Goal: Information Seeking & Learning: Learn about a topic

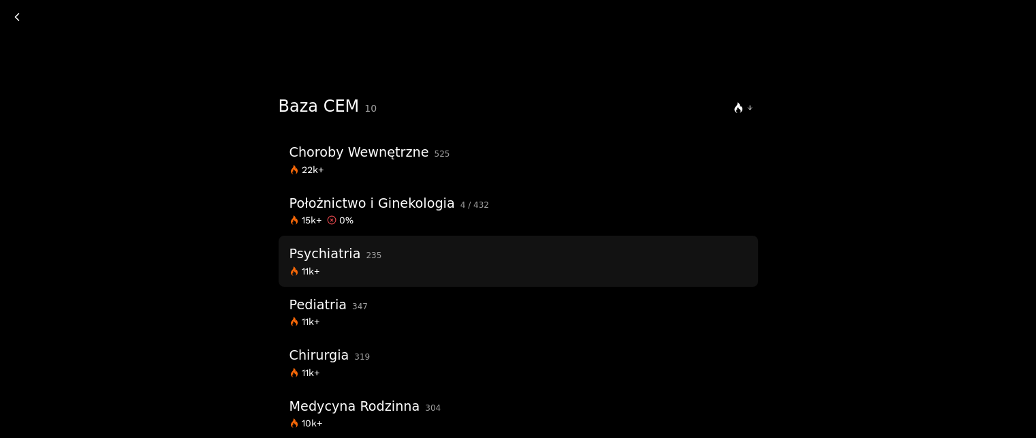
click at [413, 267] on div "11k+" at bounding box center [518, 271] width 458 height 10
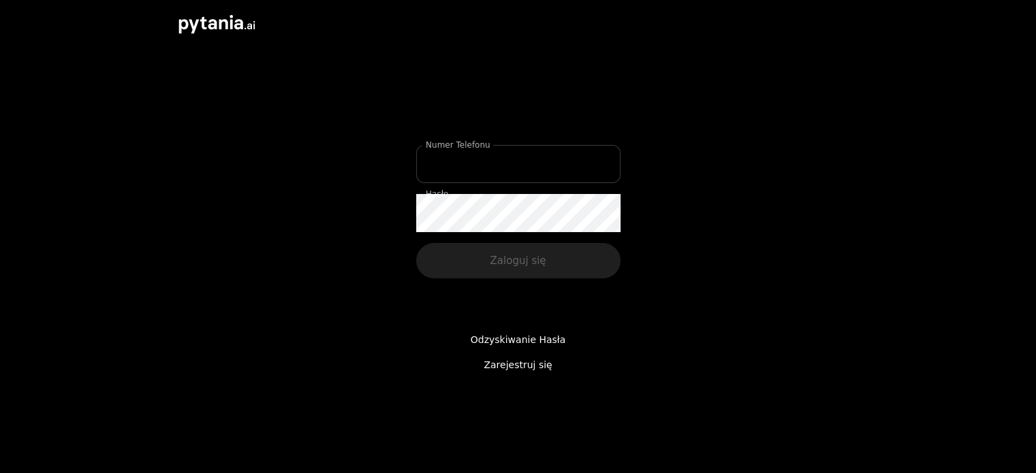
type input "**********"
click at [499, 166] on input "**********" at bounding box center [518, 164] width 204 height 38
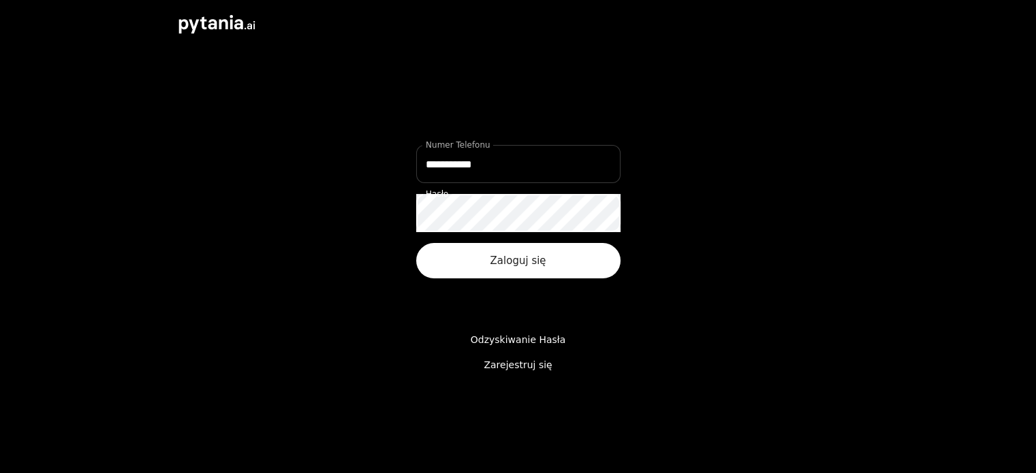
click at [475, 266] on button "Zaloguj się" at bounding box center [518, 260] width 204 height 35
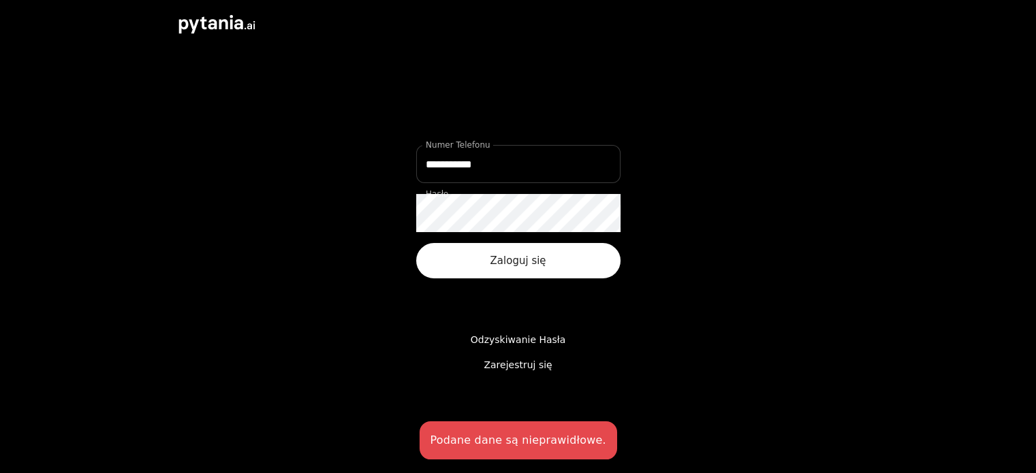
click at [475, 264] on button "Zaloguj się" at bounding box center [518, 260] width 204 height 35
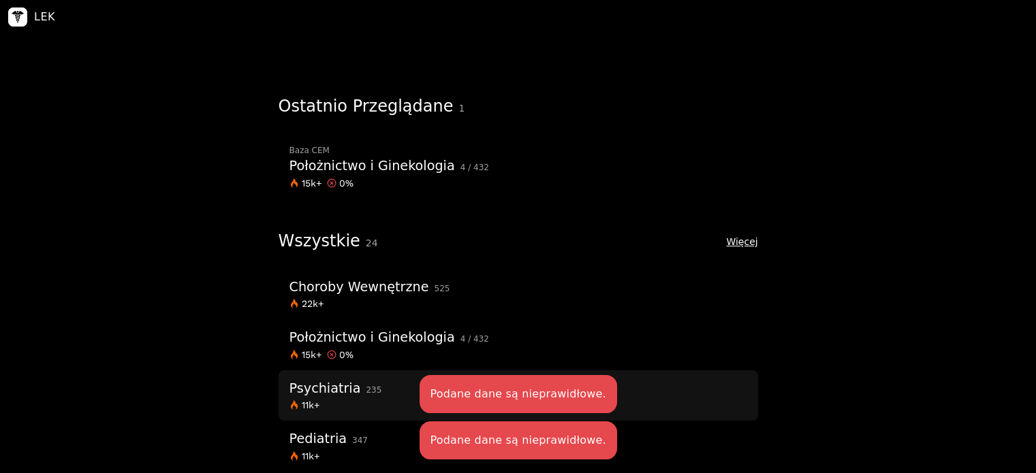
click at [377, 393] on div "Psychiatria 235" at bounding box center [518, 389] width 458 height 24
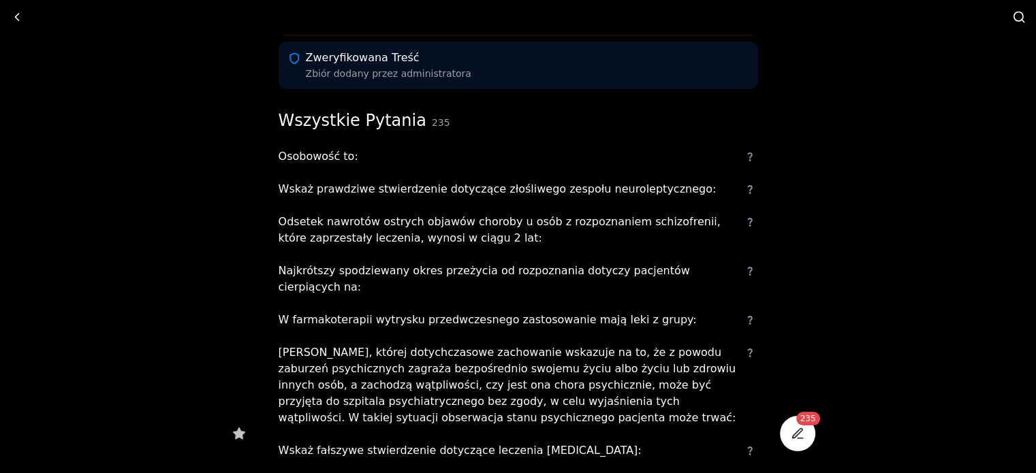
scroll to position [209, 0]
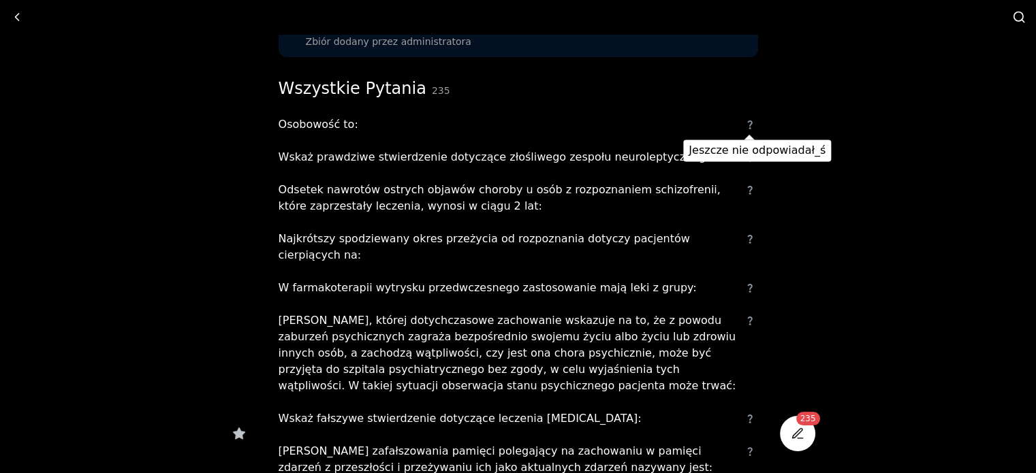
click at [745, 125] on icon "Jeszcze nie odpowiadał_ś" at bounding box center [749, 124] width 11 height 11
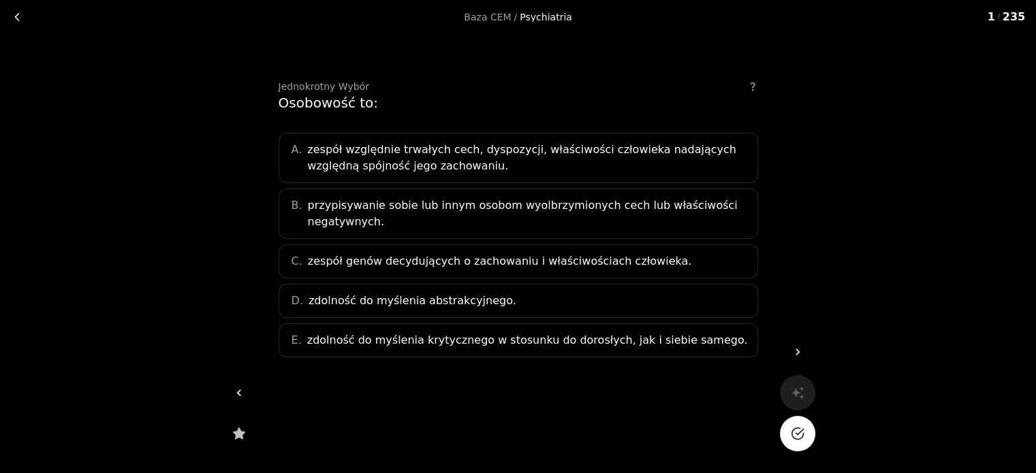
scroll to position [14, 0]
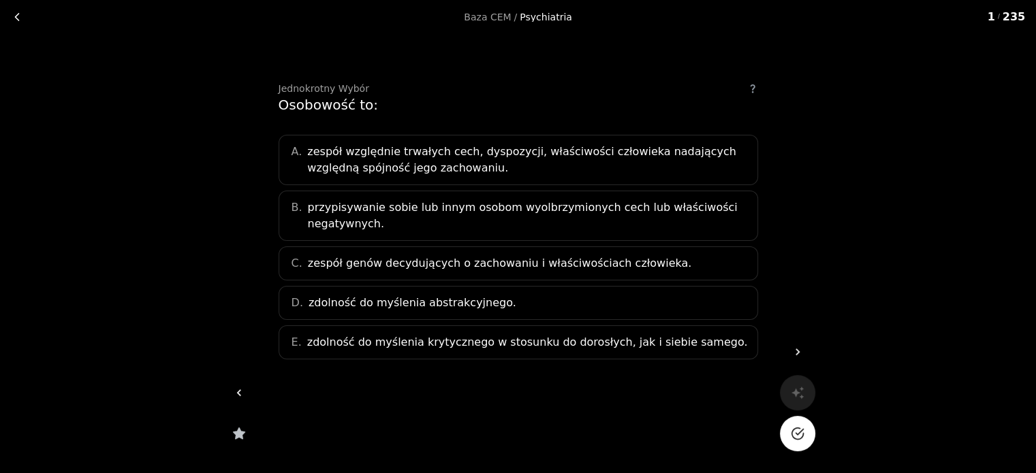
click at [570, 147] on span "zespół względnie trwałych cech, dyspozycji, właściwości człowieka nadających wz…" at bounding box center [527, 160] width 441 height 33
click at [800, 349] on icon at bounding box center [798, 352] width 14 height 14
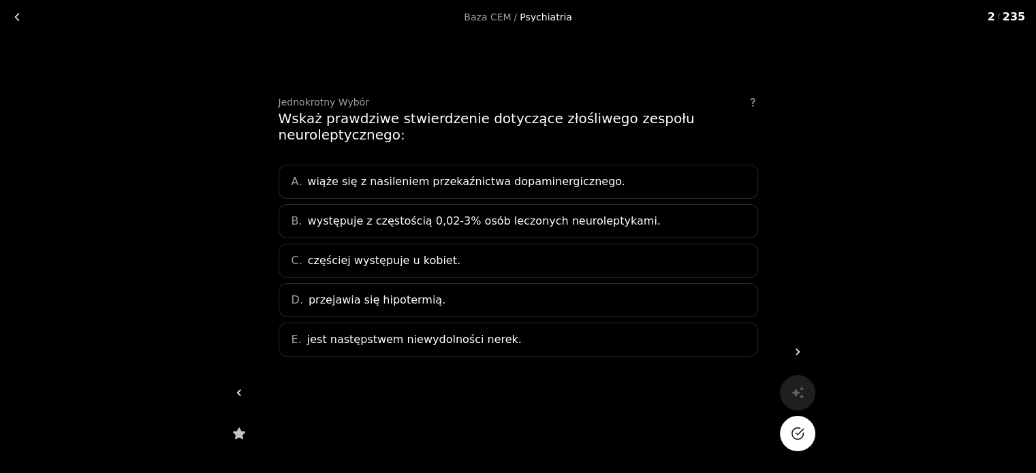
click at [240, 390] on icon at bounding box center [239, 393] width 14 height 14
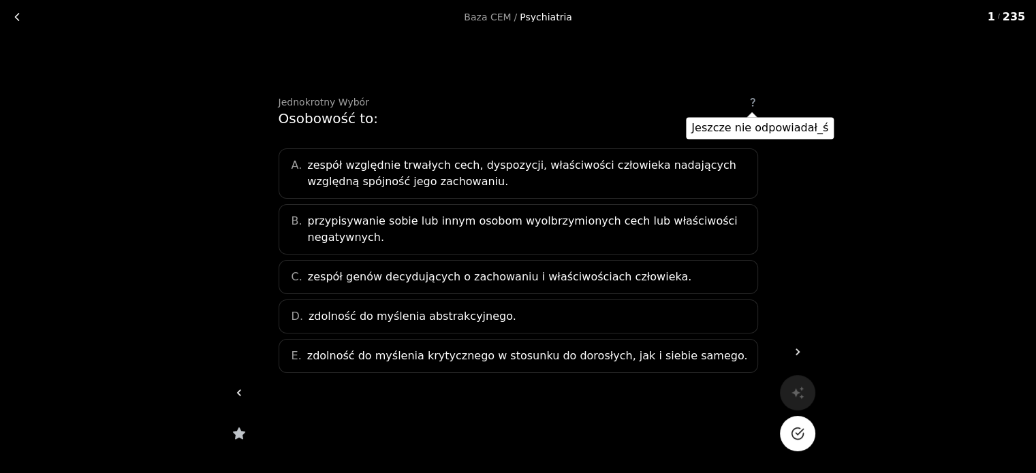
click at [754, 100] on icon "Jeszcze nie odpowiadał_ś" at bounding box center [752, 102] width 5 height 9
click at [757, 108] on div "Jednokrotny Wybór Osobowość to: A. zespół względnie trwałych cech, dyspozycji, …" at bounding box center [519, 262] width 480 height 330
click at [631, 208] on div "B. przypisywanie sobie lub innym osobom wyolbrzymionych cech lub właściwości ne…" at bounding box center [519, 229] width 480 height 50
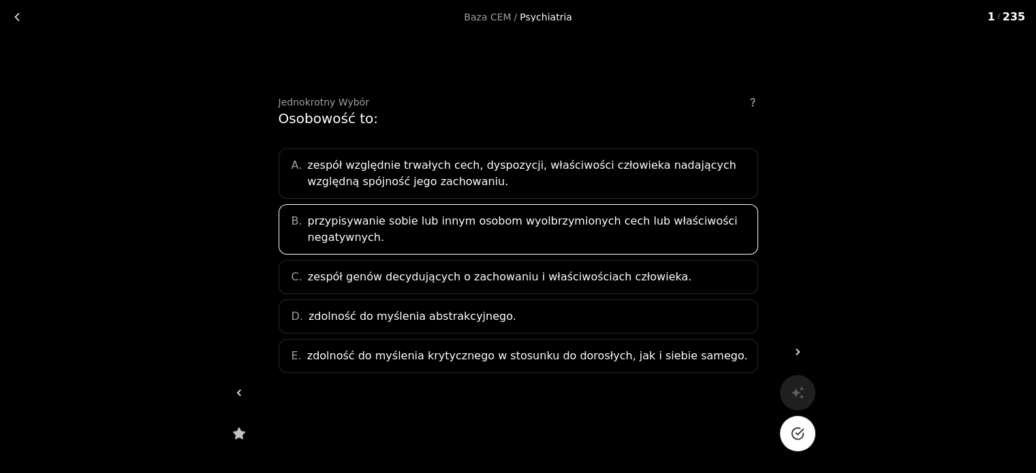
click at [618, 170] on span "zespół względnie trwałych cech, dyspozycji, właściwości człowieka nadających wz…" at bounding box center [527, 173] width 441 height 33
click at [610, 163] on span "zespół względnie trwałych cech, dyspozycji, właściwości człowieka nadających wz…" at bounding box center [527, 173] width 441 height 33
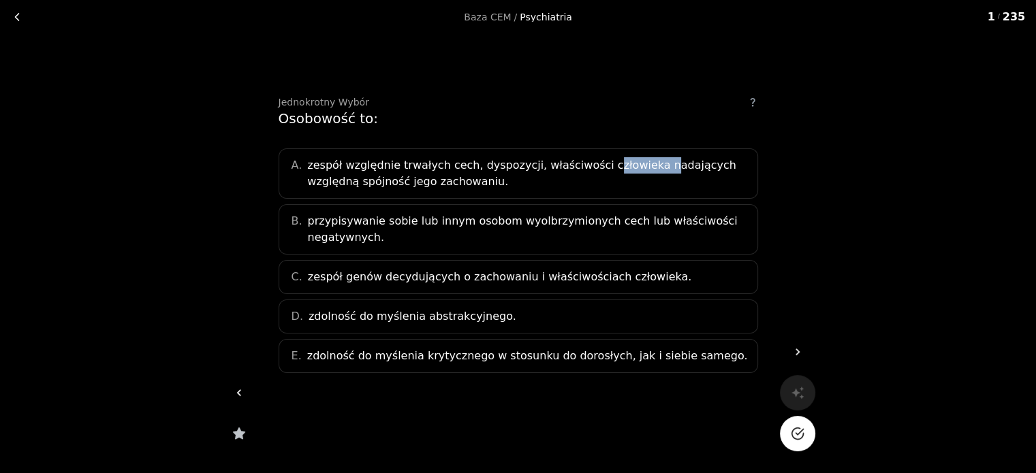
click at [610, 163] on span "zespół względnie trwałych cech, dyspozycji, właściwości człowieka nadających wz…" at bounding box center [527, 173] width 441 height 33
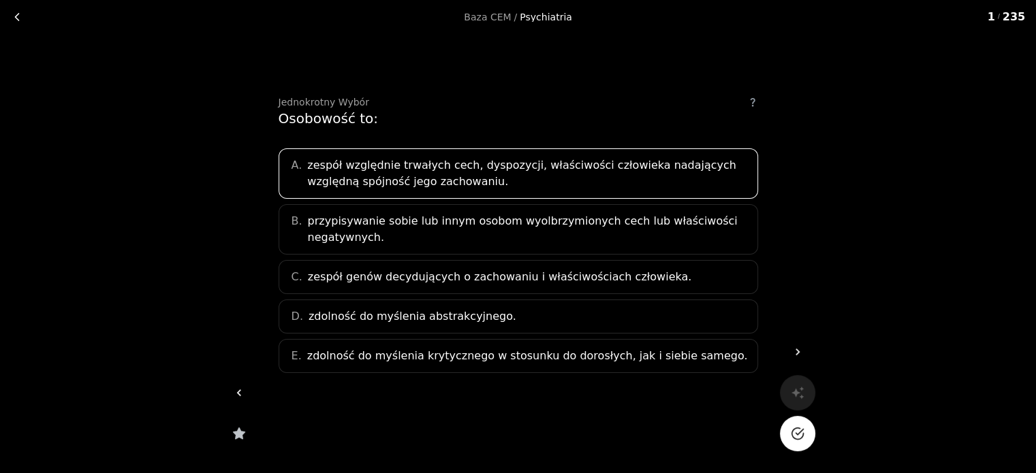
click at [460, 168] on span "zespół względnie trwałych cech, dyspozycji, właściwości człowieka nadających wz…" at bounding box center [527, 173] width 441 height 33
click at [792, 430] on icon "Na pewno?" at bounding box center [797, 434] width 12 height 12
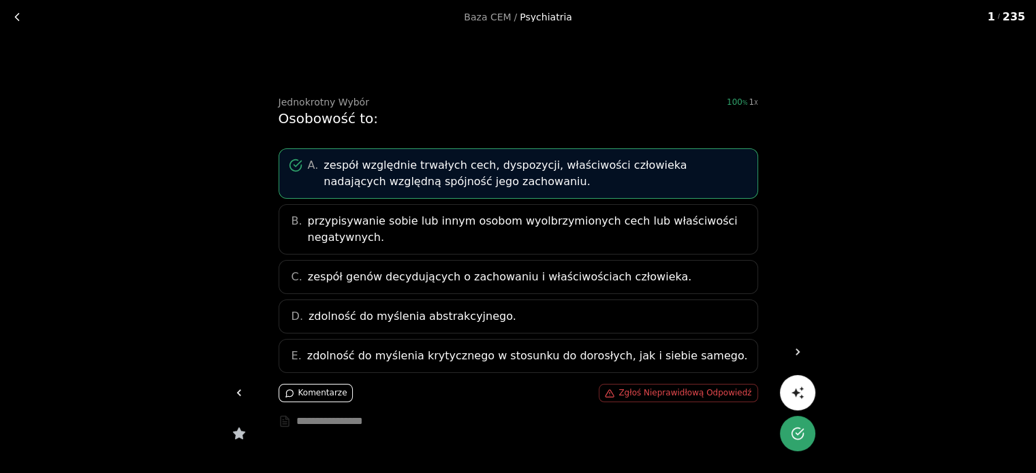
click at [323, 395] on button "Komentarze" at bounding box center [316, 393] width 75 height 18
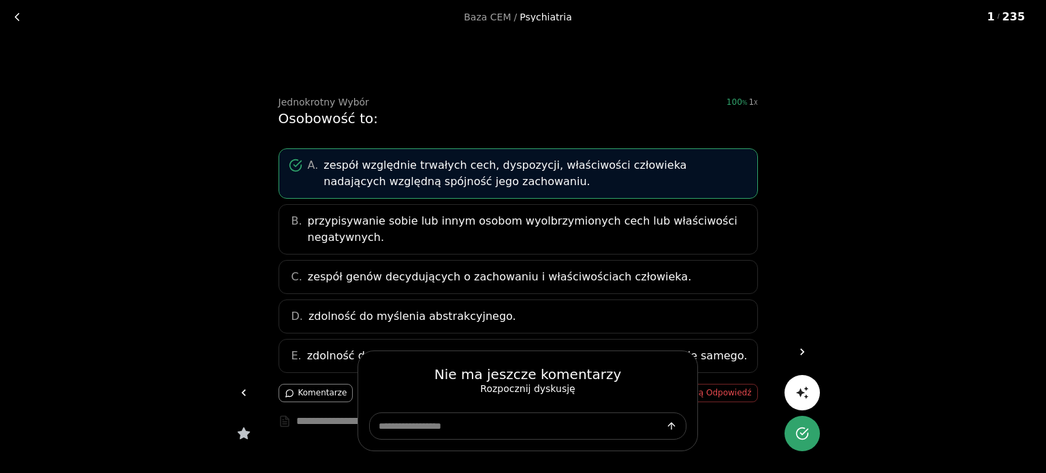
click at [883, 248] on div at bounding box center [523, 236] width 1046 height 473
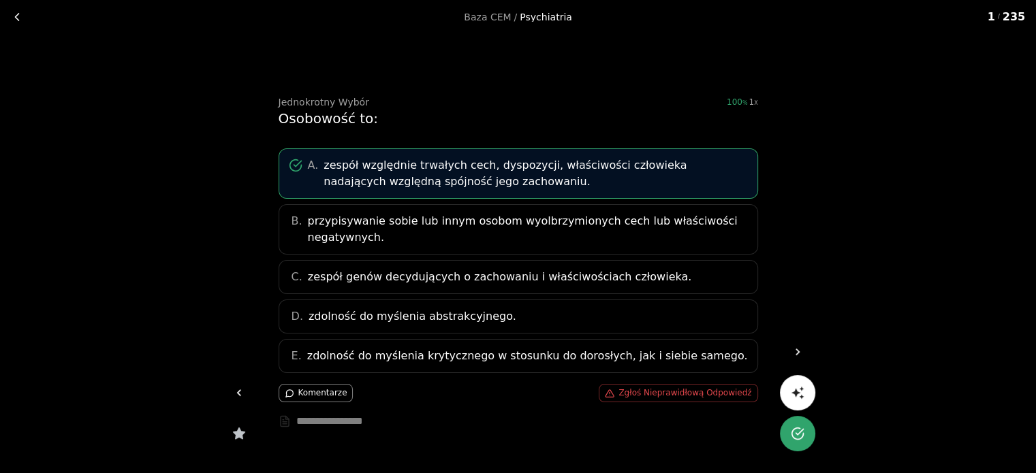
click at [803, 351] on icon at bounding box center [798, 352] width 14 height 14
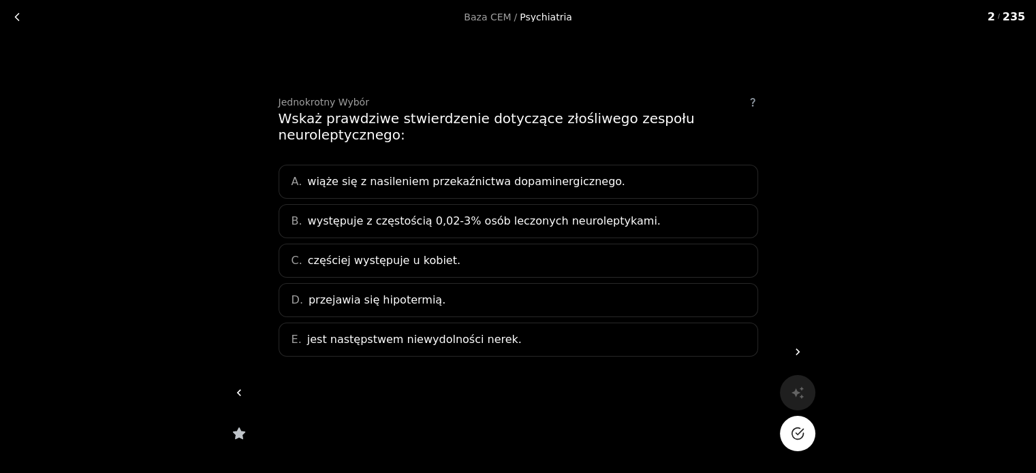
click at [499, 185] on span "wiąże się z nasileniem przekaźnictwa dopaminergicznego." at bounding box center [466, 182] width 318 height 16
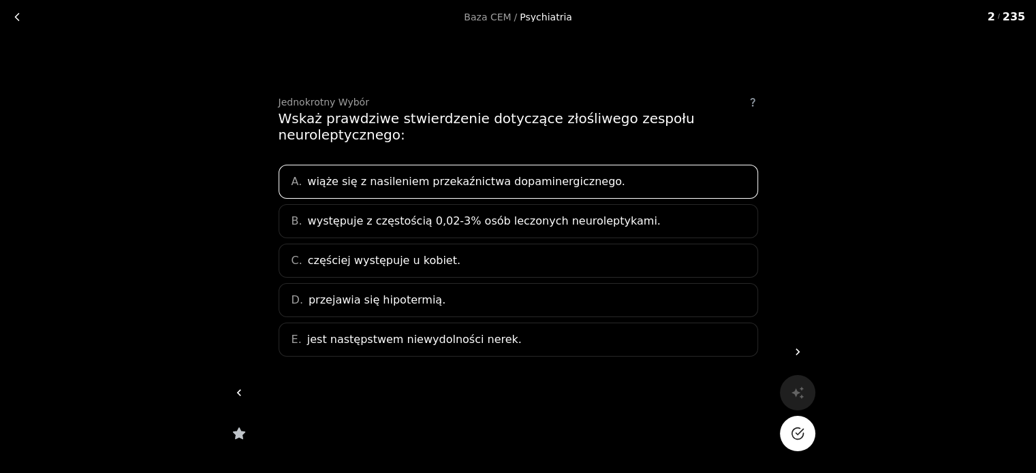
click at [804, 437] on button "Na pewno?" at bounding box center [797, 433] width 35 height 35
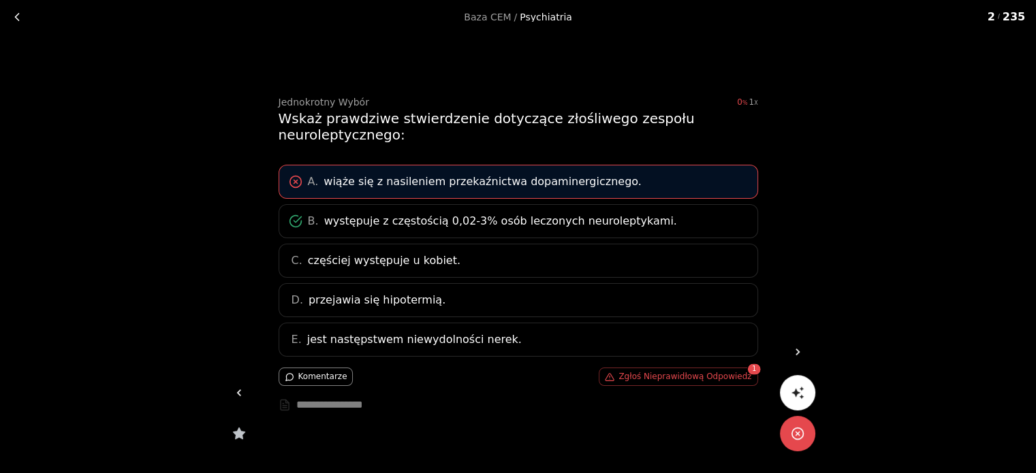
click at [524, 185] on span "wiąże się z nasileniem przekaźnictwa dopaminergicznego." at bounding box center [483, 182] width 318 height 16
click at [334, 381] on button "Komentarze" at bounding box center [316, 377] width 75 height 18
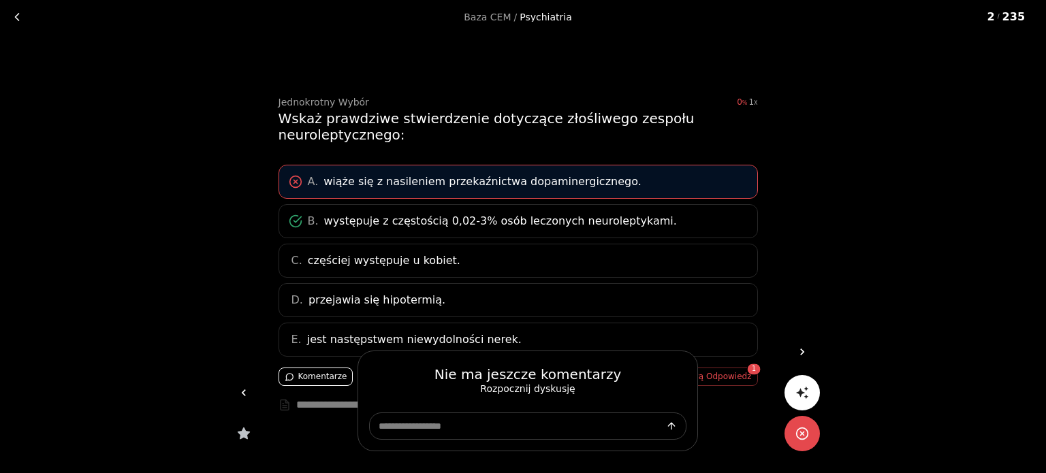
click at [334, 381] on div at bounding box center [523, 236] width 1046 height 473
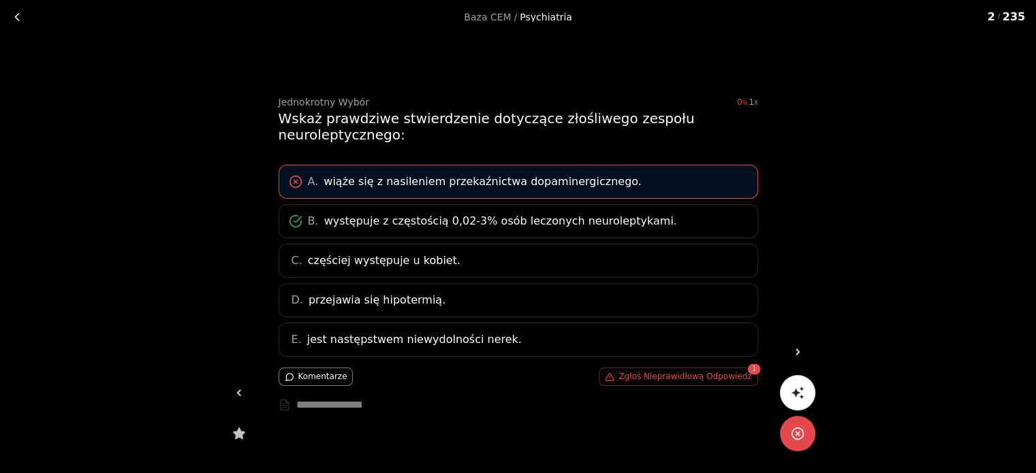
click at [793, 351] on icon at bounding box center [798, 352] width 14 height 14
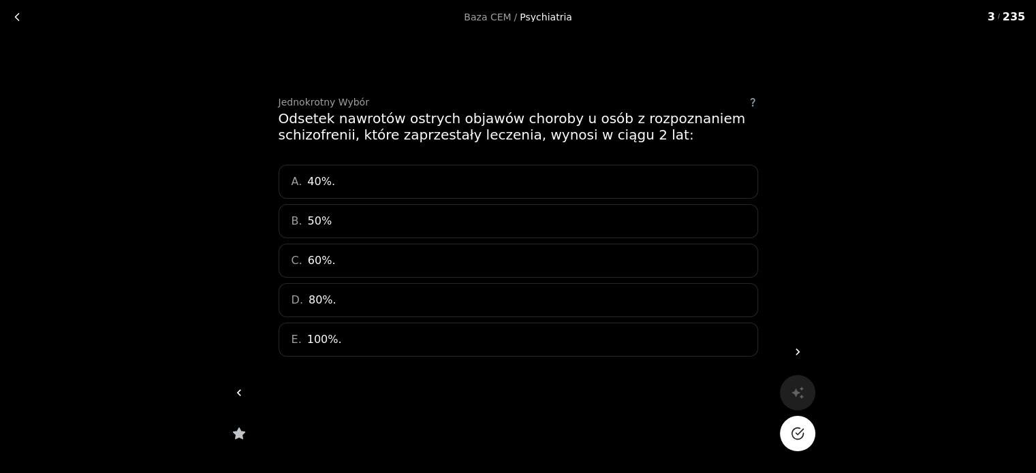
click at [427, 288] on div "D. 80%." at bounding box center [519, 300] width 480 height 34
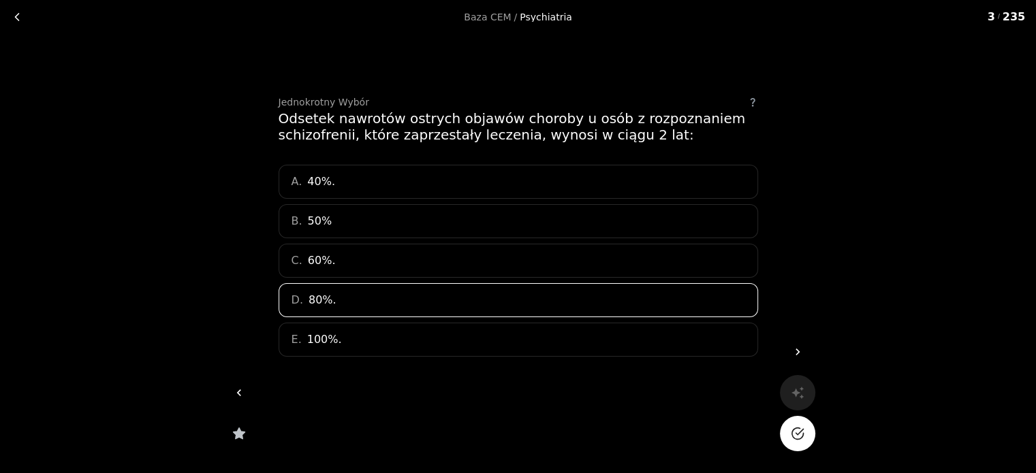
click at [801, 433] on icon "Na pewno?" at bounding box center [798, 434] width 14 height 14
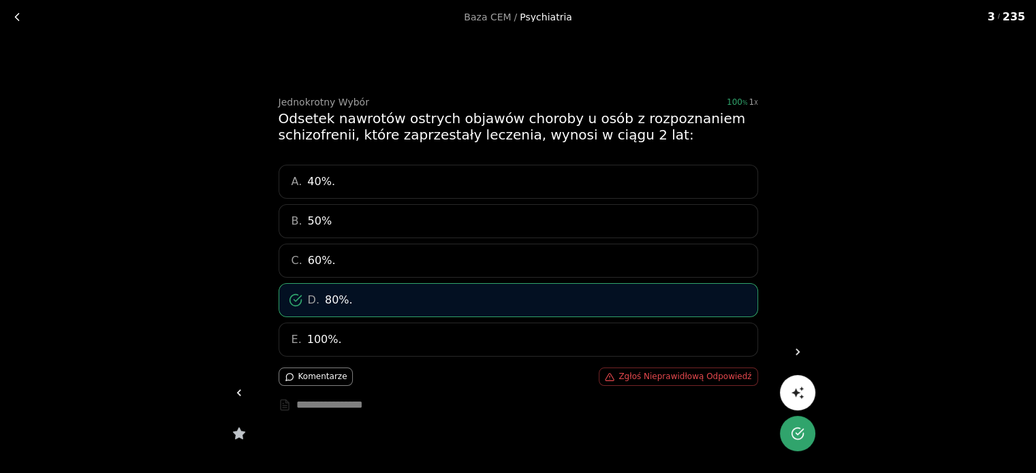
click at [798, 354] on icon at bounding box center [798, 352] width 14 height 14
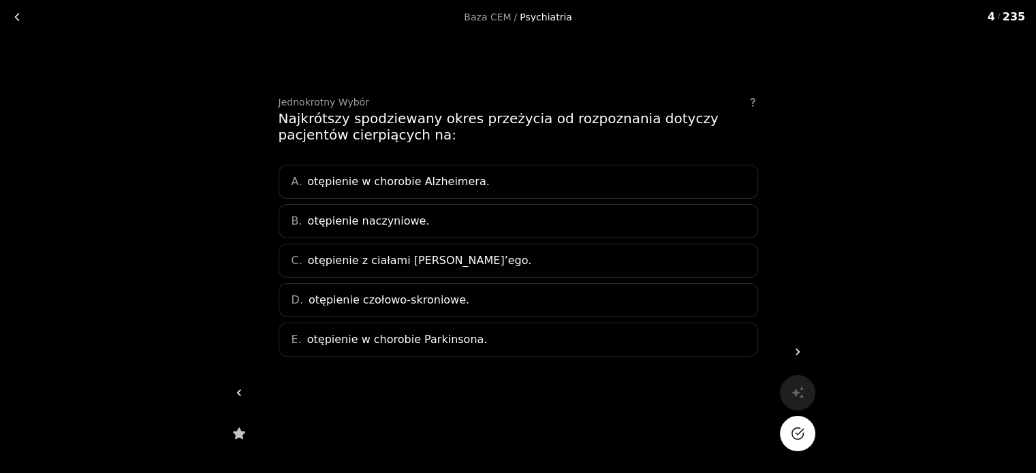
click at [474, 296] on div "D. otępienie czołowo-skroniowe." at bounding box center [519, 300] width 480 height 34
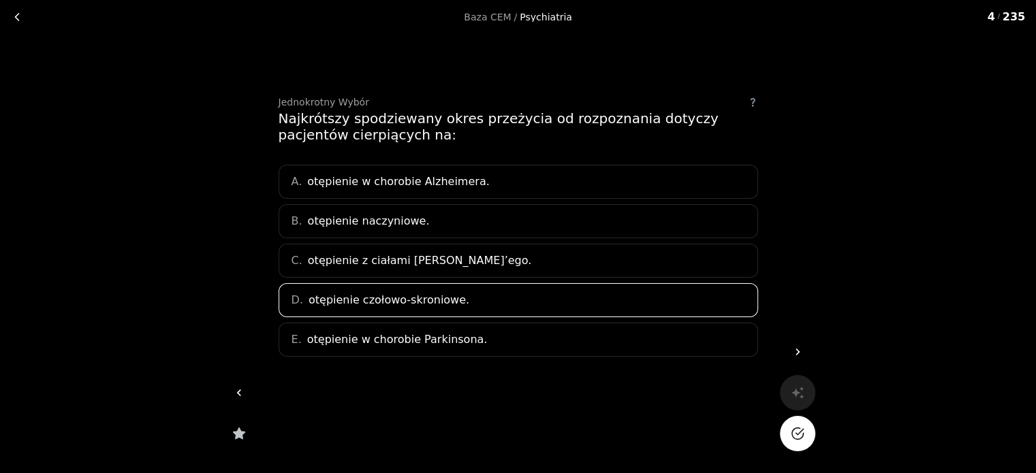
click at [800, 426] on button "Na pewno?" at bounding box center [797, 433] width 35 height 35
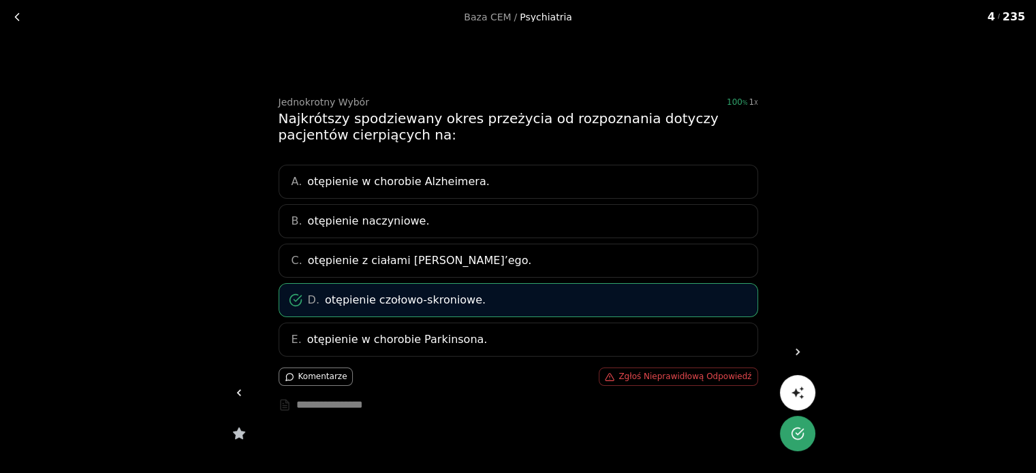
click at [567, 265] on div "C. otępienie z ciałami [PERSON_NAME]’ego." at bounding box center [519, 261] width 480 height 34
click at [377, 265] on span "otępienie z ciałami [PERSON_NAME]’ego." at bounding box center [419, 261] width 223 height 16
click at [808, 397] on button "button" at bounding box center [797, 392] width 35 height 35
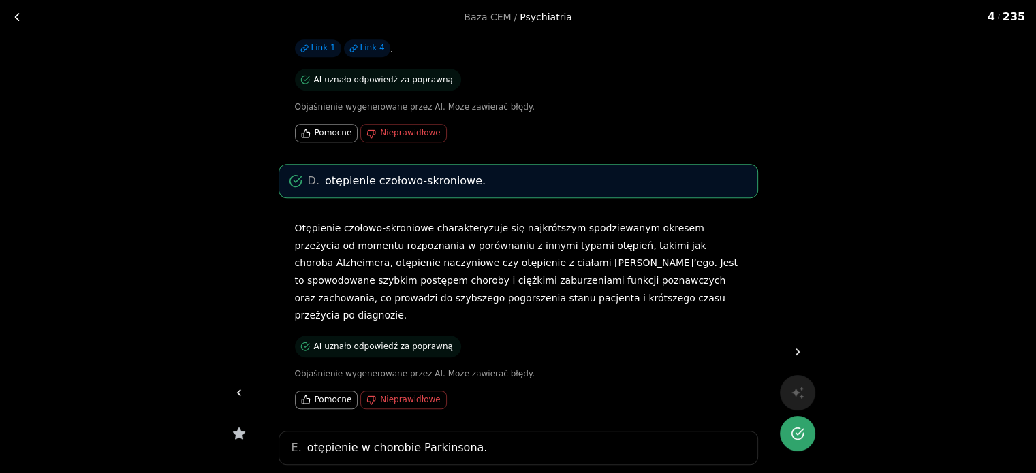
scroll to position [830, 0]
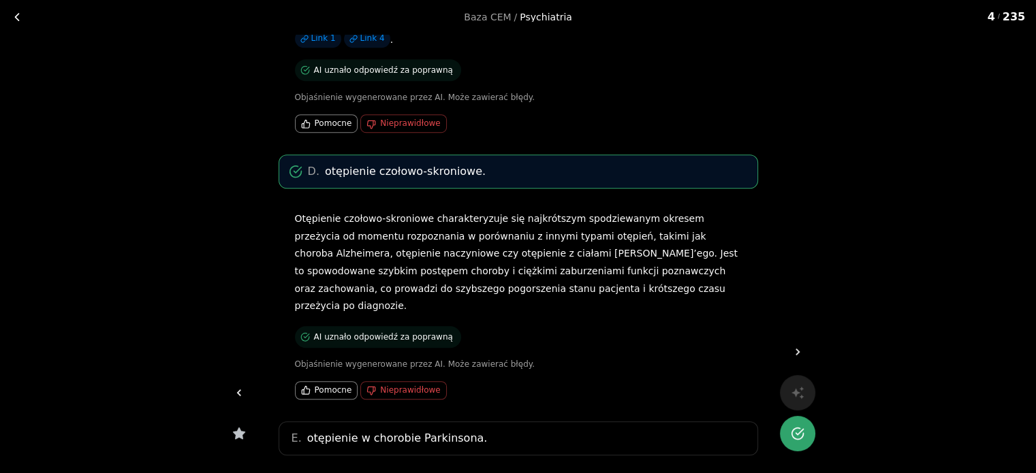
click at [798, 359] on icon at bounding box center [798, 352] width 14 height 14
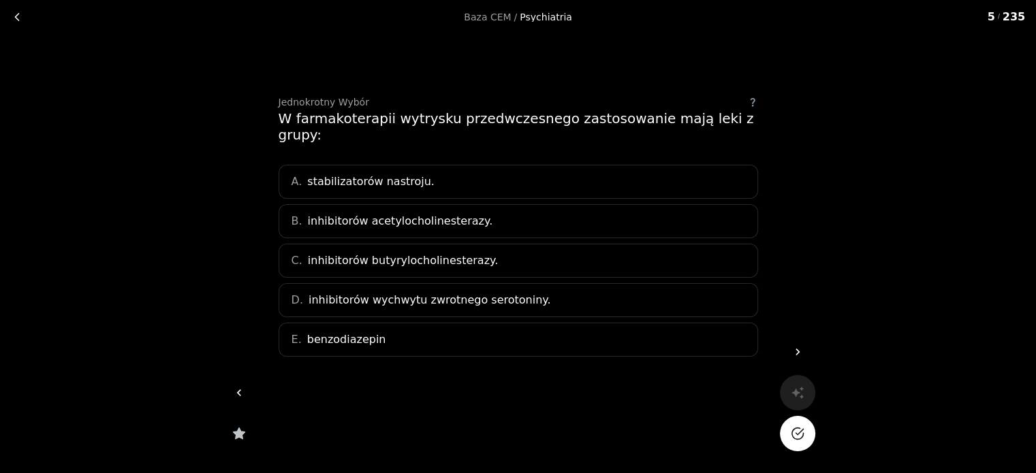
click at [475, 292] on span "inhibitorów wychwytu zwrotnego serotoniny." at bounding box center [430, 300] width 242 height 16
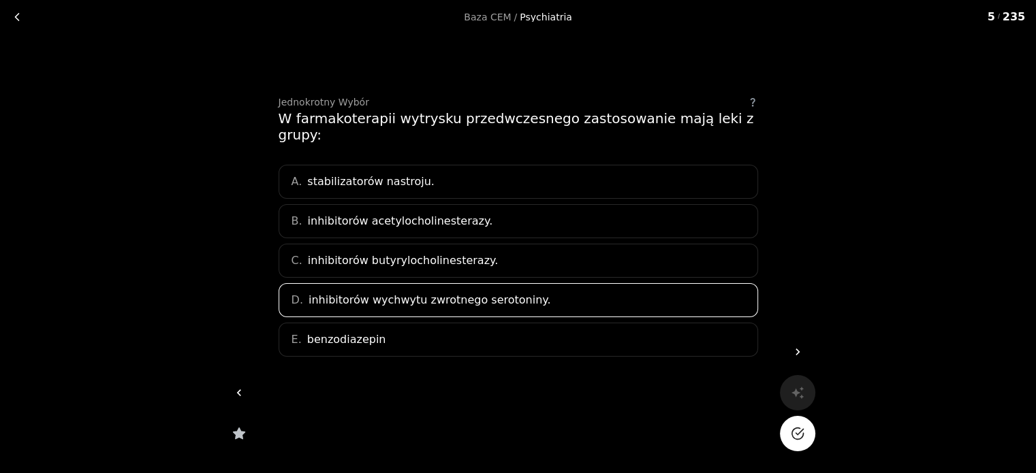
click at [800, 428] on icon "Na pewno?" at bounding box center [798, 434] width 14 height 14
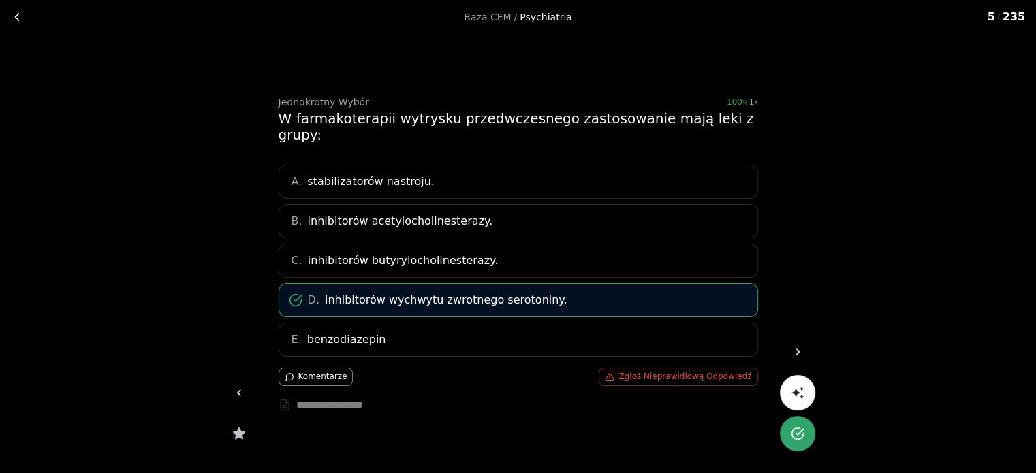
click at [801, 389] on icon "button" at bounding box center [797, 393] width 12 height 12
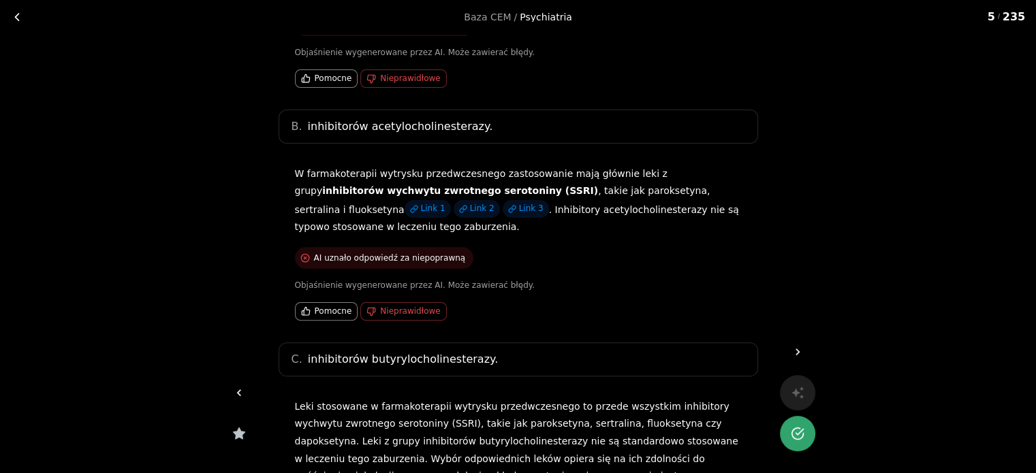
scroll to position [681, 0]
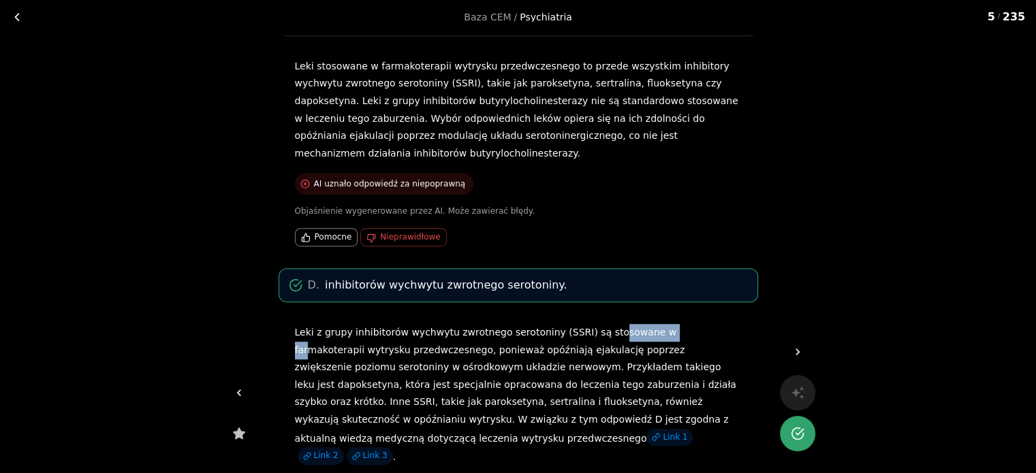
drag, startPoint x: 638, startPoint y: 284, endPoint x: 655, endPoint y: 288, distance: 18.2
click at [652, 324] on p "Leki z grupy inhibitorów wychwytu zwrotnego serotoniny (SSRI) są stosowane w fa…" at bounding box center [518, 395] width 447 height 142
click at [668, 324] on p "Leki z grupy inhibitorów wychwytu zwrotnego serotoniny (SSRI) są stosowane w fa…" at bounding box center [518, 395] width 447 height 142
click at [798, 354] on icon at bounding box center [798, 352] width 14 height 14
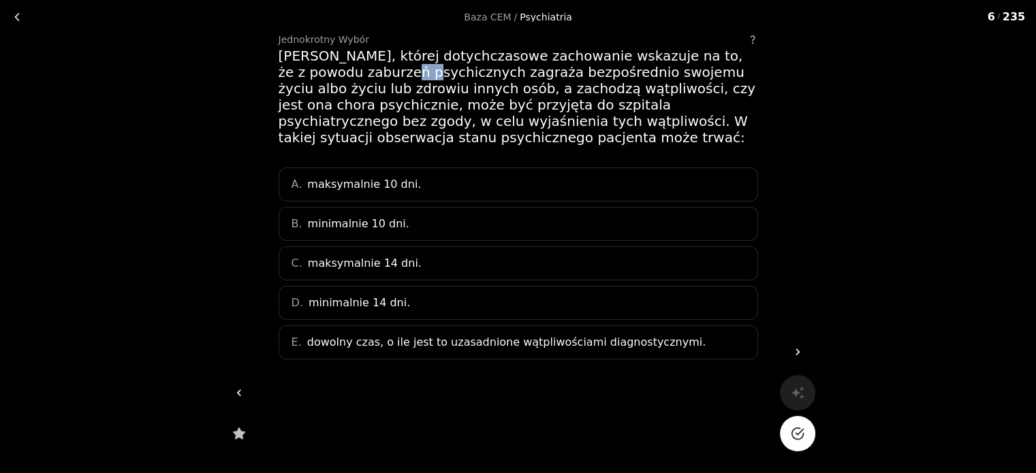
drag, startPoint x: 378, startPoint y: 67, endPoint x: 434, endPoint y: 66, distance: 55.9
click at [414, 66] on div "[PERSON_NAME], której dotychczasowe zachowanie wskazuje na to, że z powodu zabu…" at bounding box center [519, 97] width 480 height 98
click at [428, 95] on div "[PERSON_NAME], której dotychczasowe zachowanie wskazuje na to, że z powodu zabu…" at bounding box center [519, 97] width 480 height 98
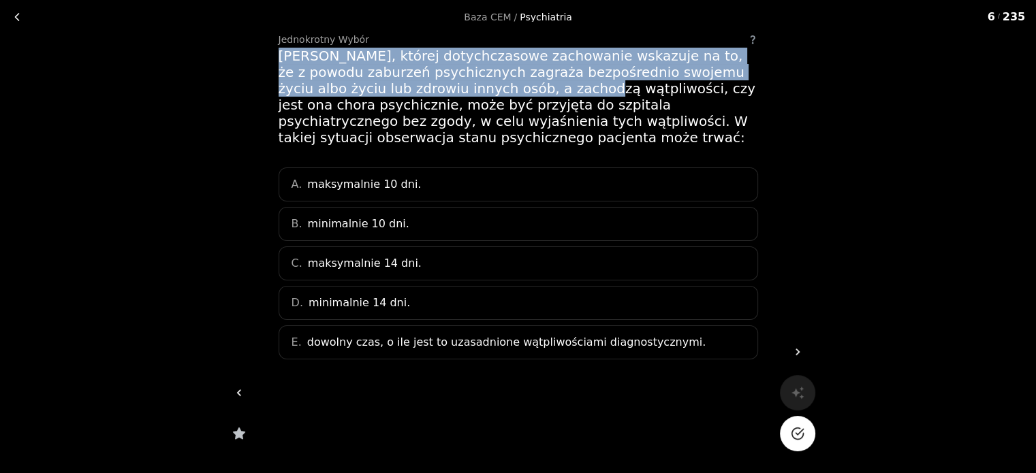
drag, startPoint x: 329, startPoint y: 89, endPoint x: 519, endPoint y: 89, distance: 190.0
click at [519, 89] on div "Jednokrotny Wybór Osoba, której dotychczasowe zachowanie wskazuje na to, że z p…" at bounding box center [518, 223] width 523 height 504
click at [518, 89] on div "[PERSON_NAME], której dotychczasowe zachowanie wskazuje na to, że z powodu zabu…" at bounding box center [519, 97] width 480 height 98
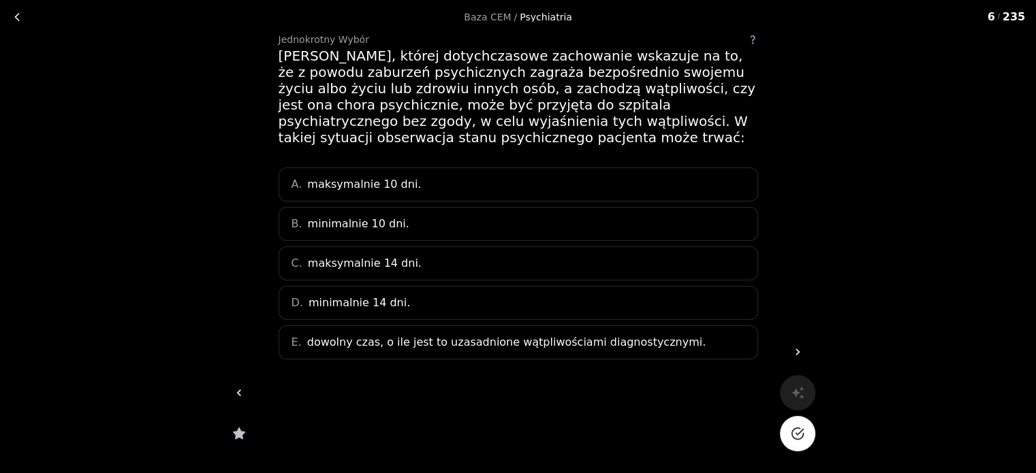
click at [439, 262] on div "C. maksymalnie 14 dni." at bounding box center [519, 264] width 480 height 34
click at [800, 433] on polyline "Na pewno?" at bounding box center [799, 431] width 7 height 5
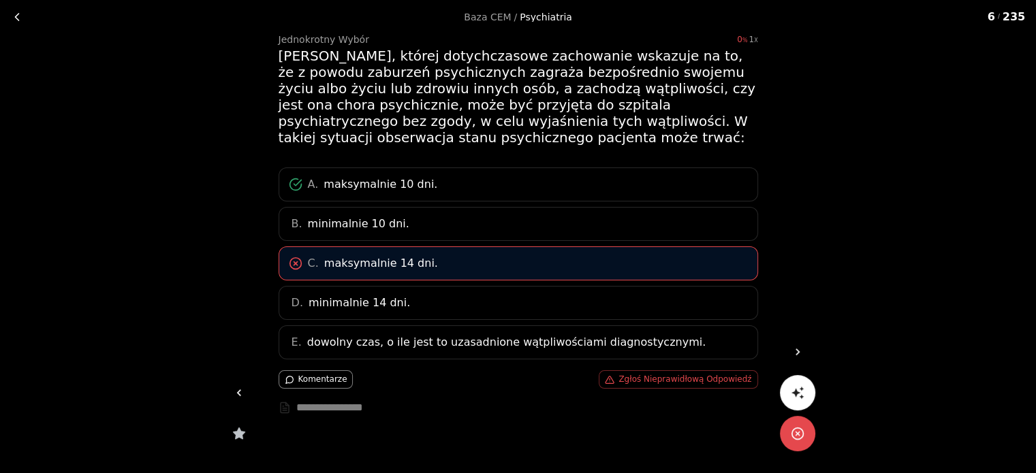
click at [469, 176] on div "A. maksymalnie 10 dni." at bounding box center [519, 185] width 480 height 34
click at [798, 392] on icon "button" at bounding box center [798, 393] width 14 height 14
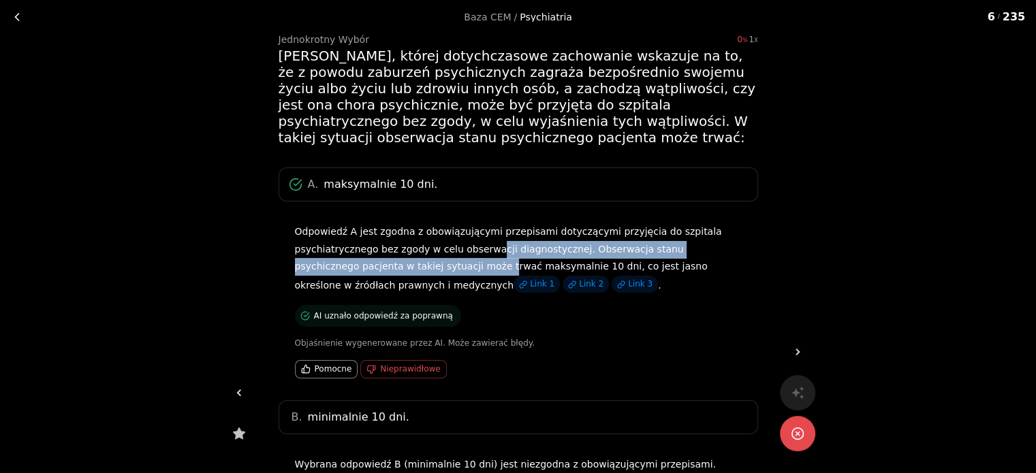
drag, startPoint x: 414, startPoint y: 257, endPoint x: 532, endPoint y: 254, distance: 117.9
click at [513, 254] on p "Odpowiedź A jest zgodna z obowiązującymi przepisami dotyczącymi przyjęcia do sz…" at bounding box center [518, 258] width 447 height 71
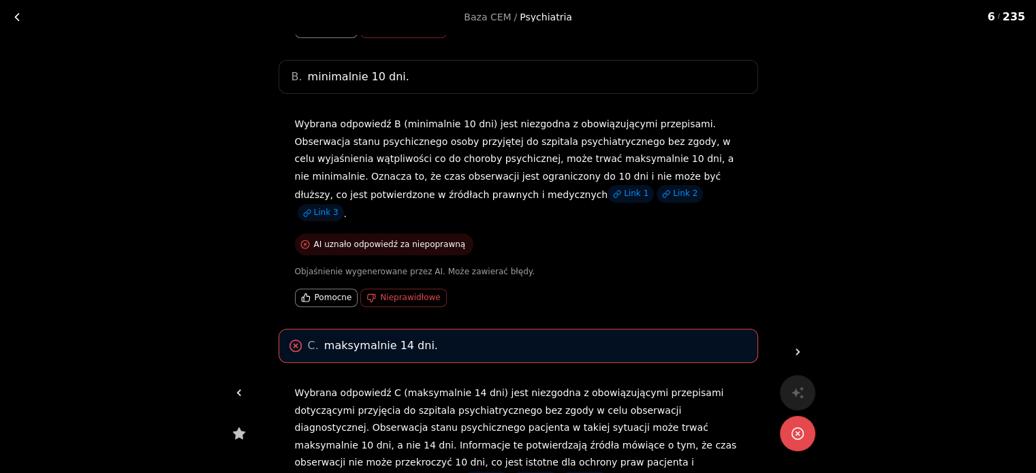
click at [803, 431] on div at bounding box center [797, 433] width 35 height 35
click at [796, 345] on icon at bounding box center [798, 352] width 14 height 14
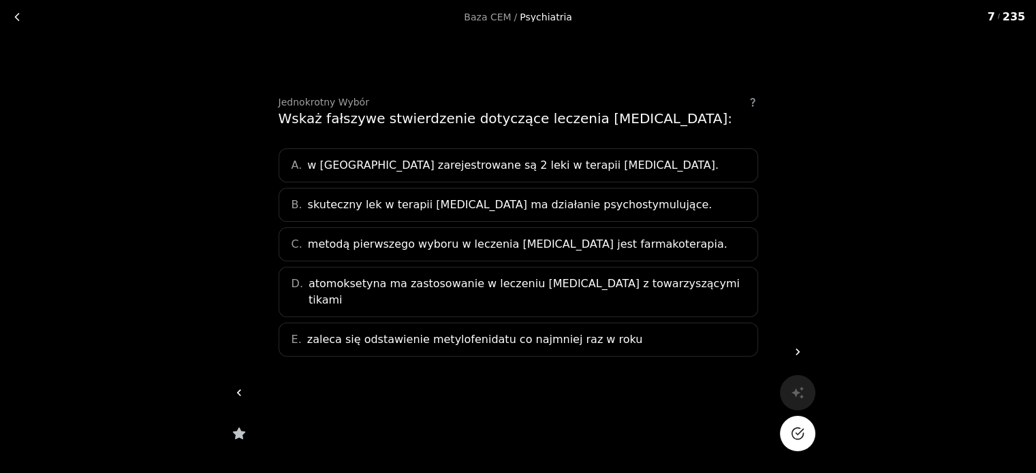
click at [490, 144] on div "Jednokrotny Wybór Wskaż fałszywe stwierdzenie dotyczące leczenia [MEDICAL_DATA]…" at bounding box center [519, 253] width 480 height 313
click at [496, 161] on span "w [GEOGRAPHIC_DATA] zarejestrowane są 2 leki w terapii [MEDICAL_DATA]." at bounding box center [512, 165] width 411 height 16
click at [798, 424] on button "Na pewno?" at bounding box center [797, 433] width 35 height 35
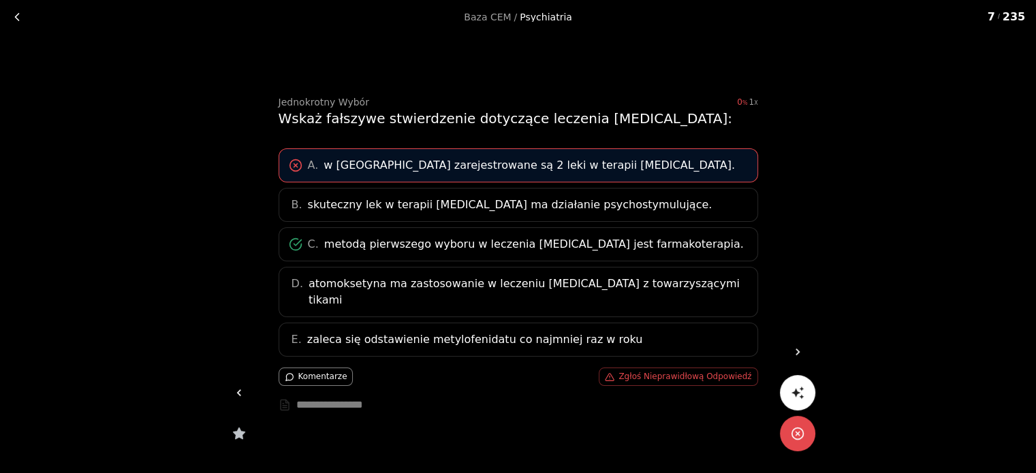
click at [803, 383] on button "button" at bounding box center [797, 392] width 35 height 35
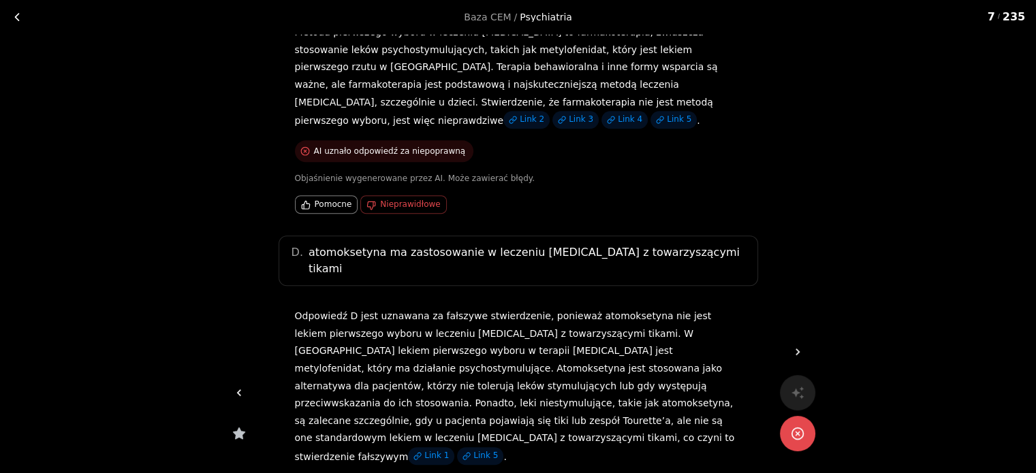
scroll to position [341, 0]
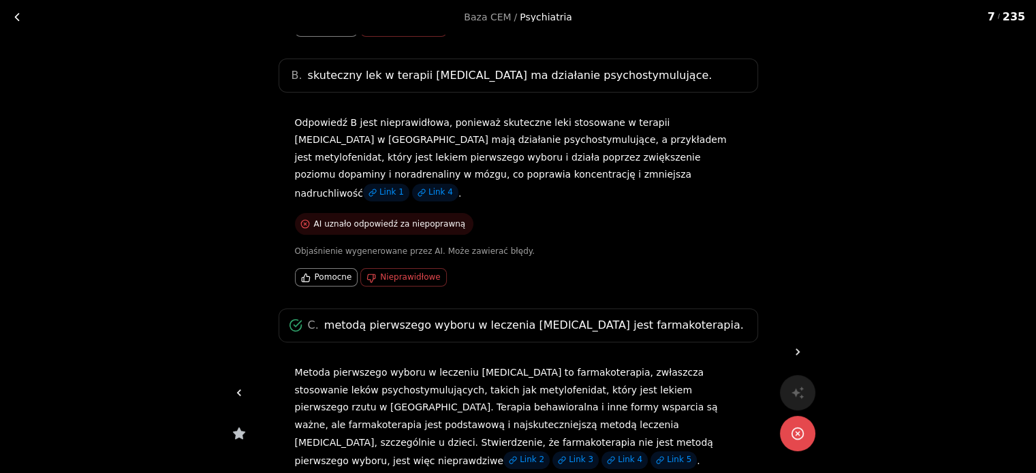
click at [559, 364] on p "Metoda pierwszego wyboru w leczeniu [MEDICAL_DATA] to farmakoterapia, zwłaszcza…" at bounding box center [518, 417] width 447 height 106
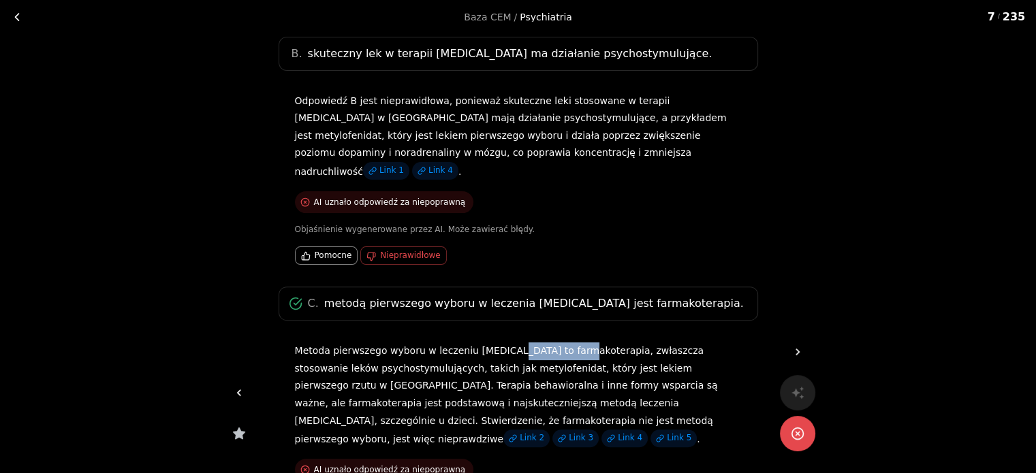
scroll to position [373, 0]
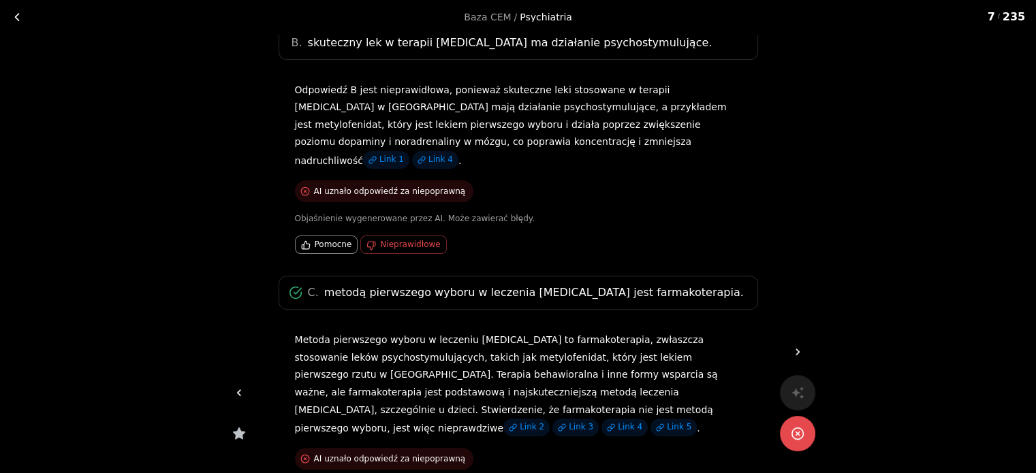
click at [381, 448] on div "AI uznało odpowiedź za niepoprawną" at bounding box center [384, 459] width 179 height 22
click at [319, 448] on div "AI uznało odpowiedź za niepoprawną" at bounding box center [384, 459] width 179 height 22
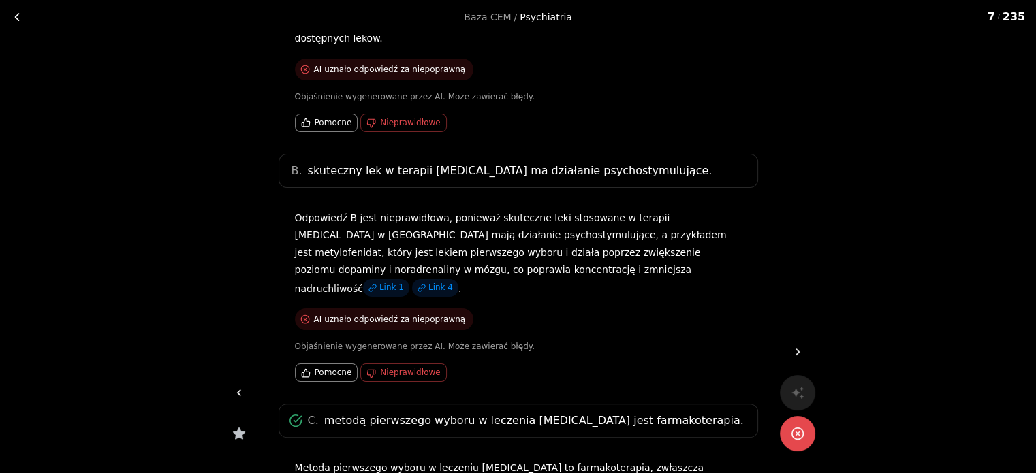
scroll to position [294, 0]
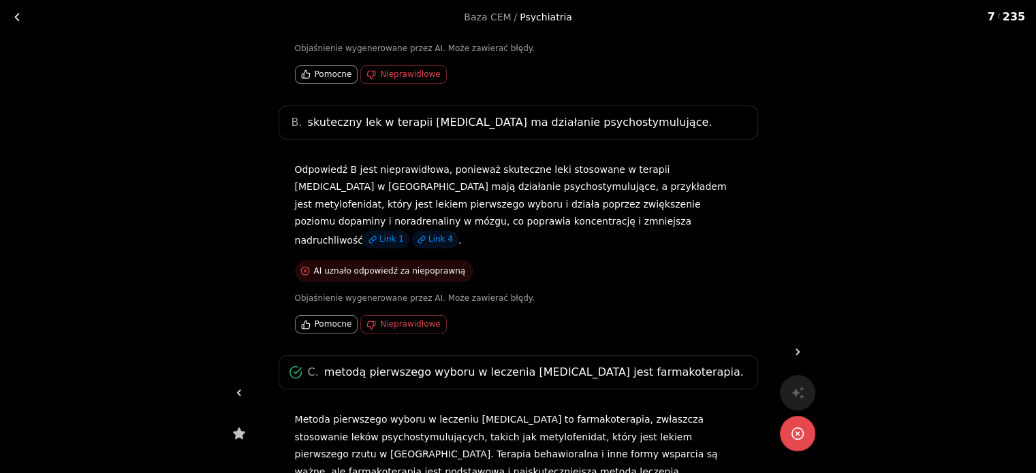
click at [794, 357] on icon at bounding box center [798, 352] width 14 height 14
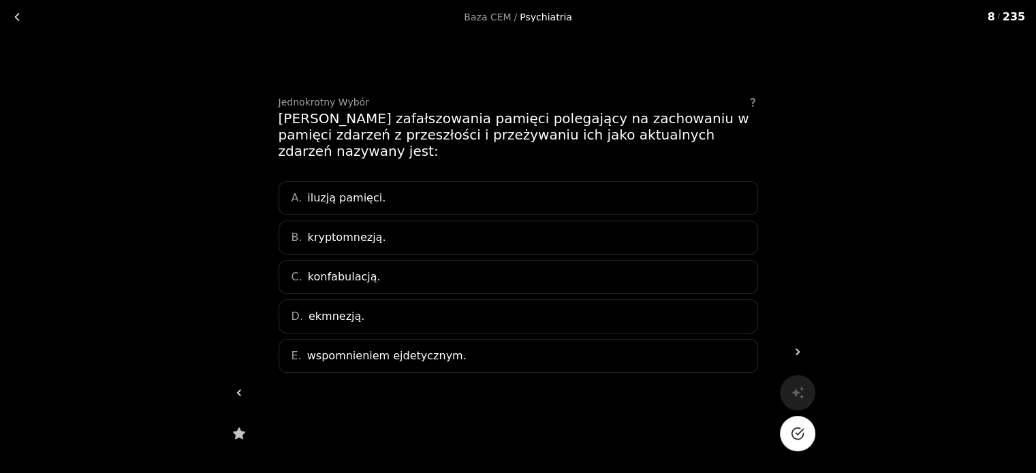
click at [516, 221] on div "B. kryptomnezją." at bounding box center [519, 238] width 480 height 34
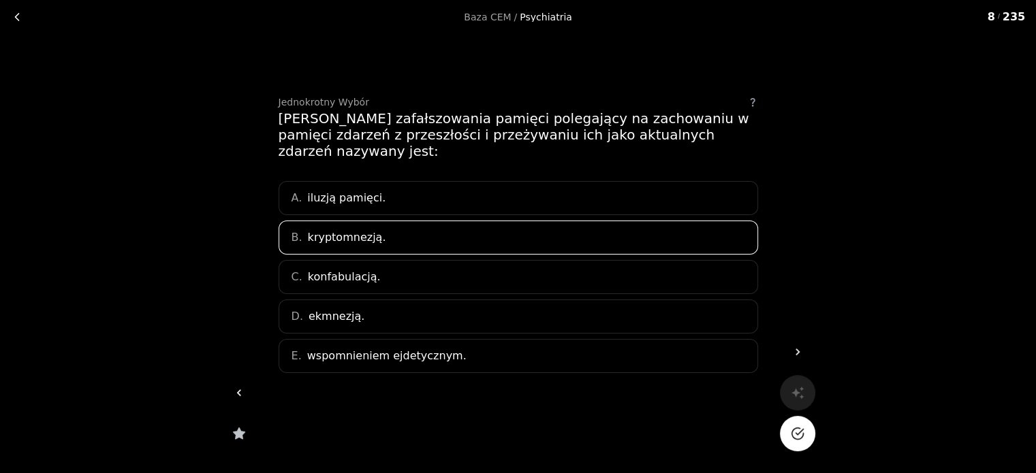
click at [793, 433] on icon "Na pewno?" at bounding box center [798, 434] width 14 height 14
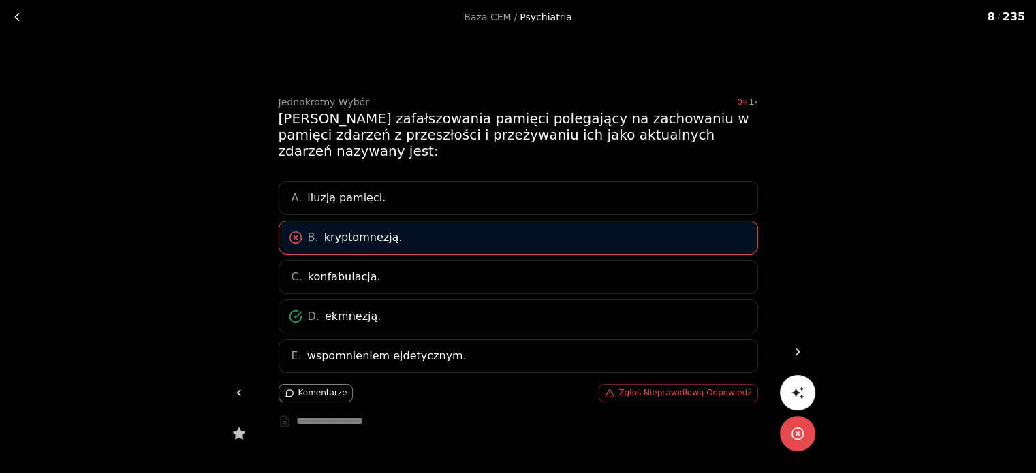
click at [793, 389] on icon "button" at bounding box center [798, 393] width 14 height 14
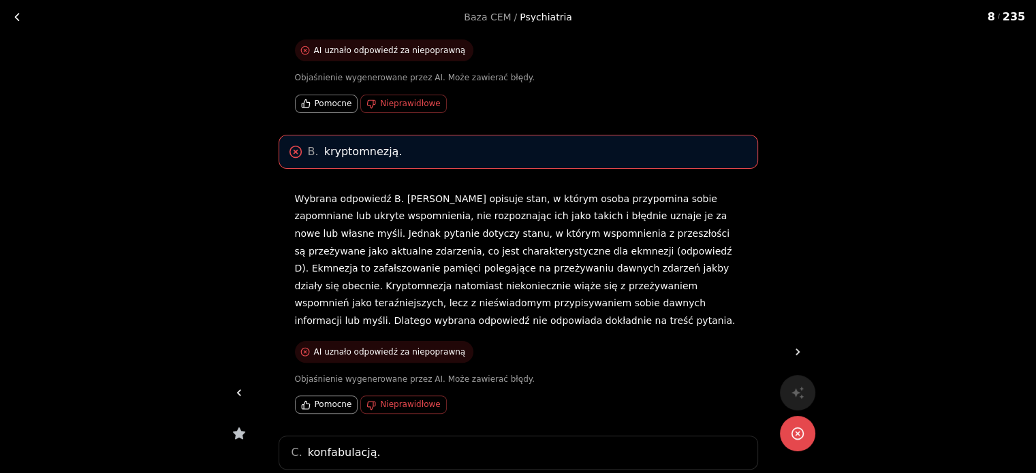
scroll to position [296, 0]
